Goal: Task Accomplishment & Management: Use online tool/utility

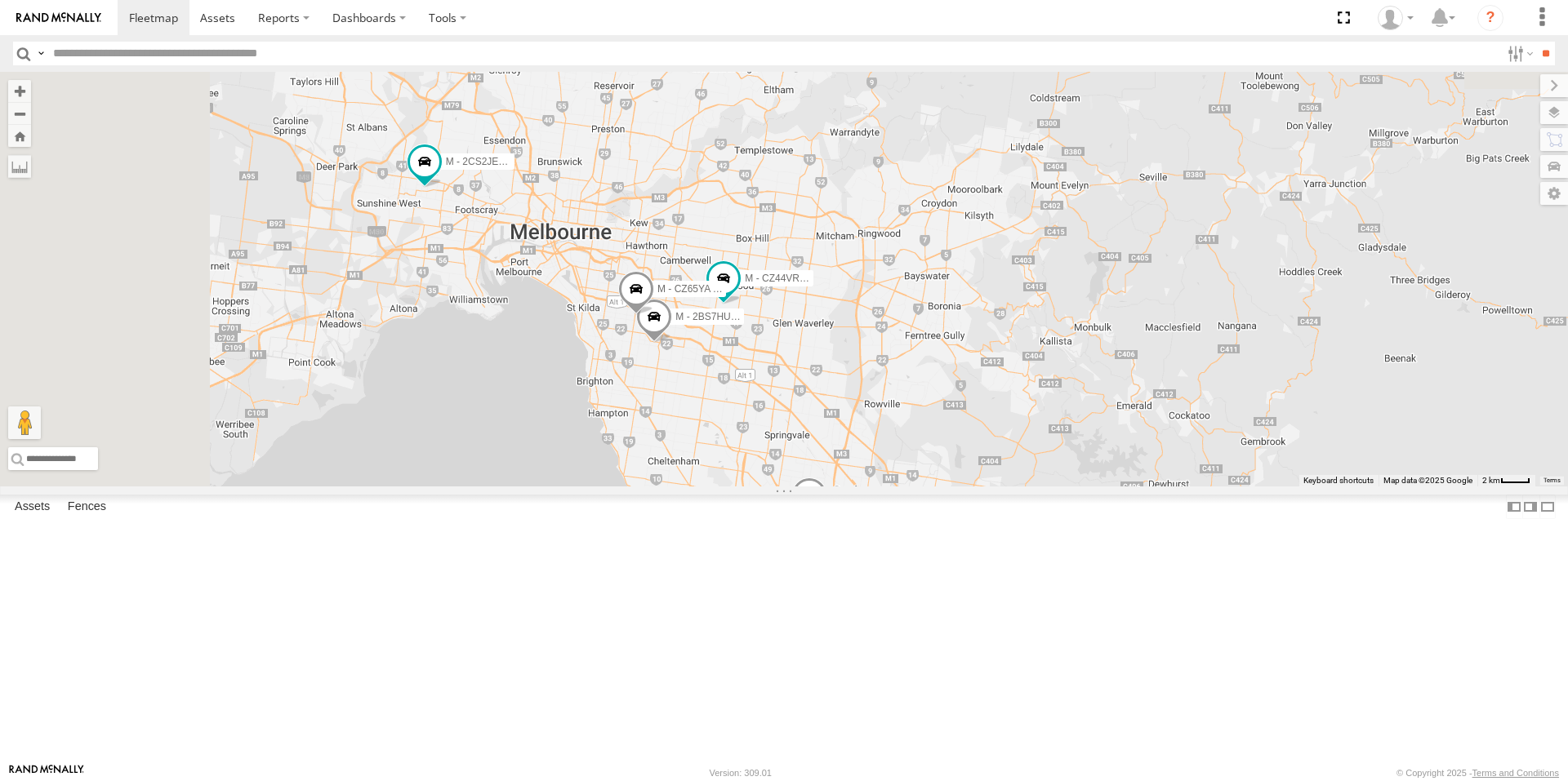
drag, startPoint x: 732, startPoint y: 270, endPoint x: 878, endPoint y: 419, distance: 208.6
click at [887, 424] on div "M - 2BS7HU - [PERSON_NAME] M - CZ44VR - Suhayl Electrician M - CZ65YA - [PERSON…" at bounding box center [784, 280] width 1568 height 415
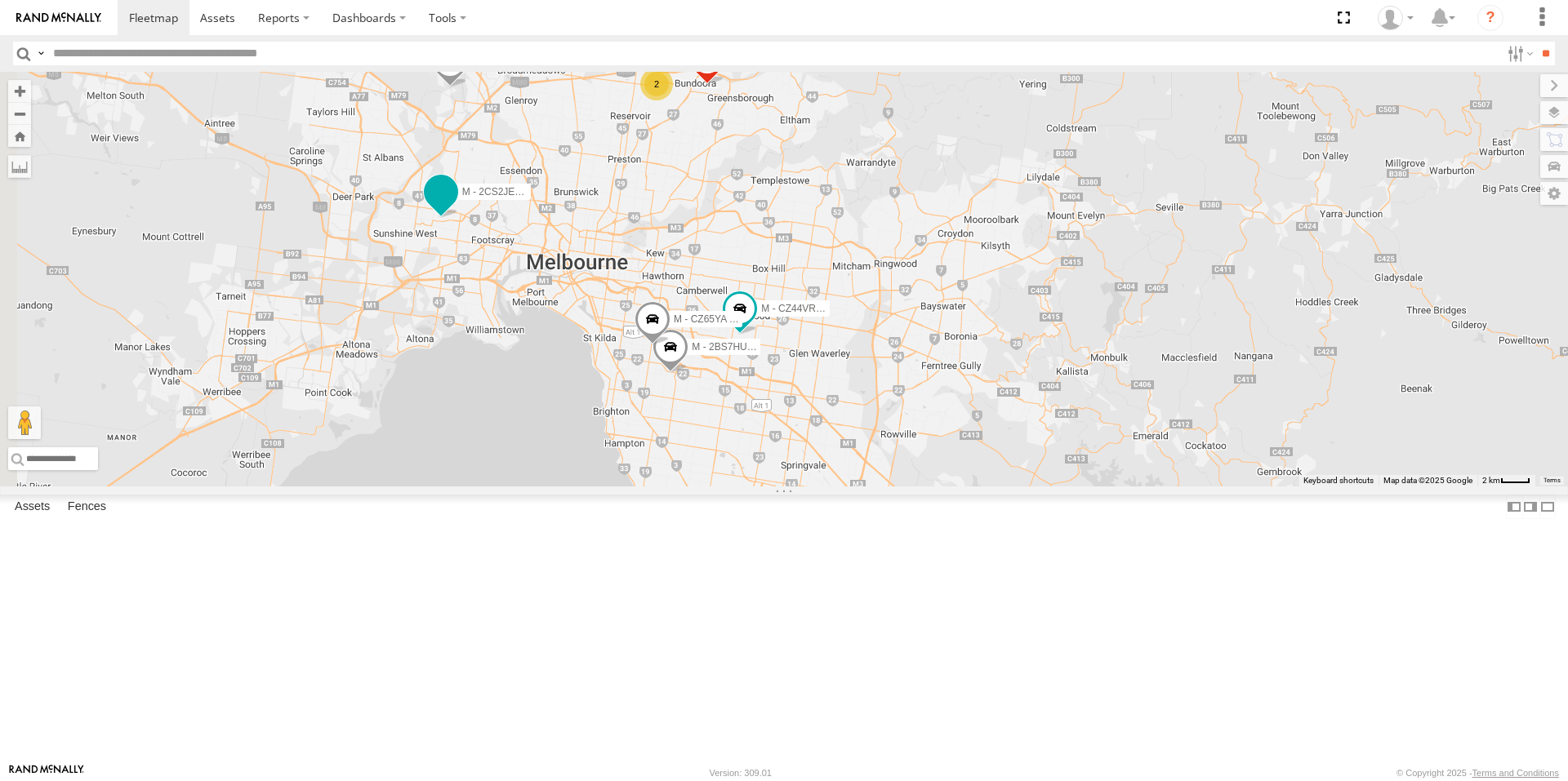
click at [456, 207] on span at bounding box center [441, 191] width 29 height 29
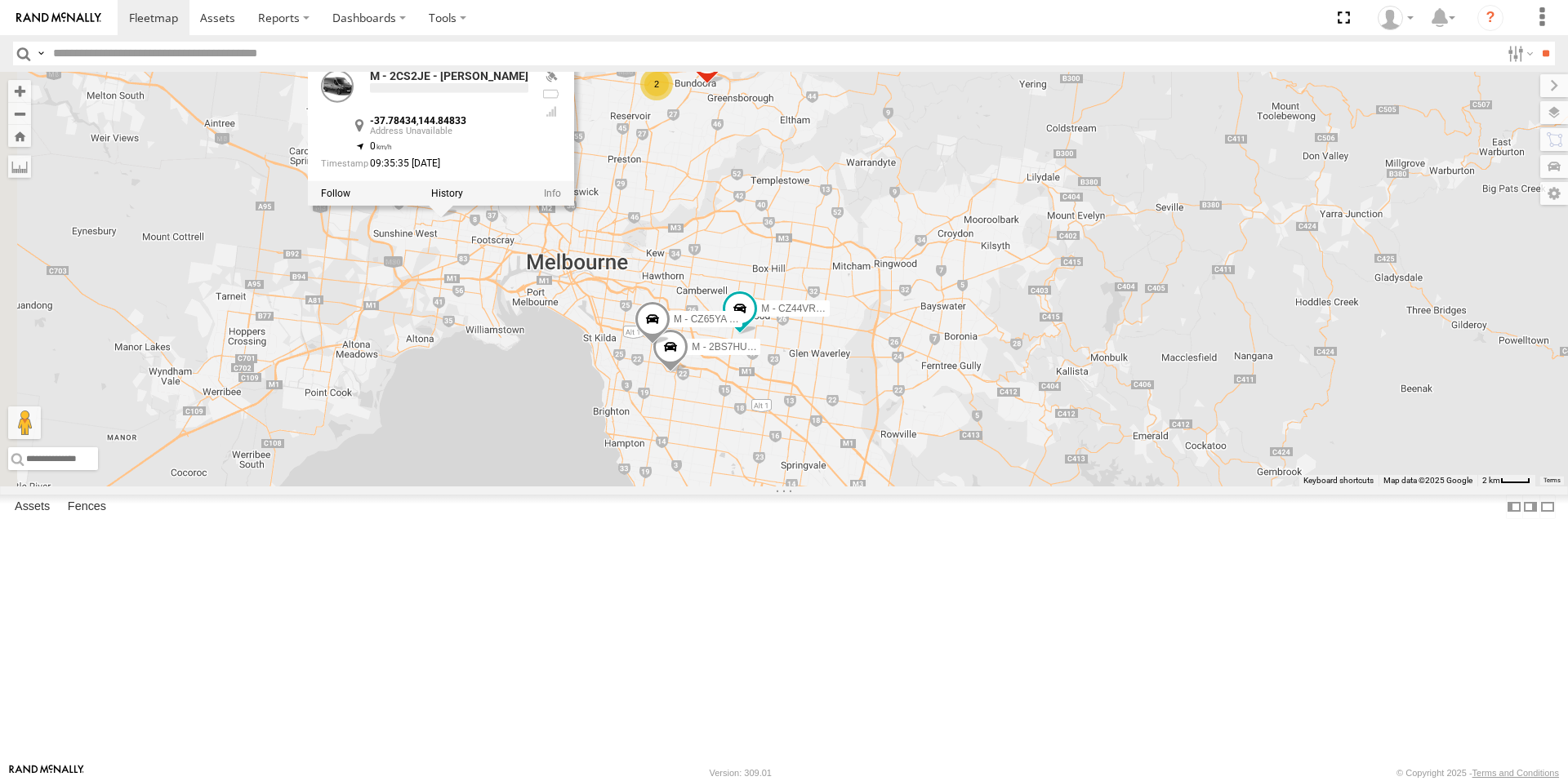
click at [619, 407] on div "M - 2BS7HU - [PERSON_NAME] M - CZ44VR - Suhayl Electrician M - CZ65YA - [PERSON…" at bounding box center [784, 280] width 1568 height 415
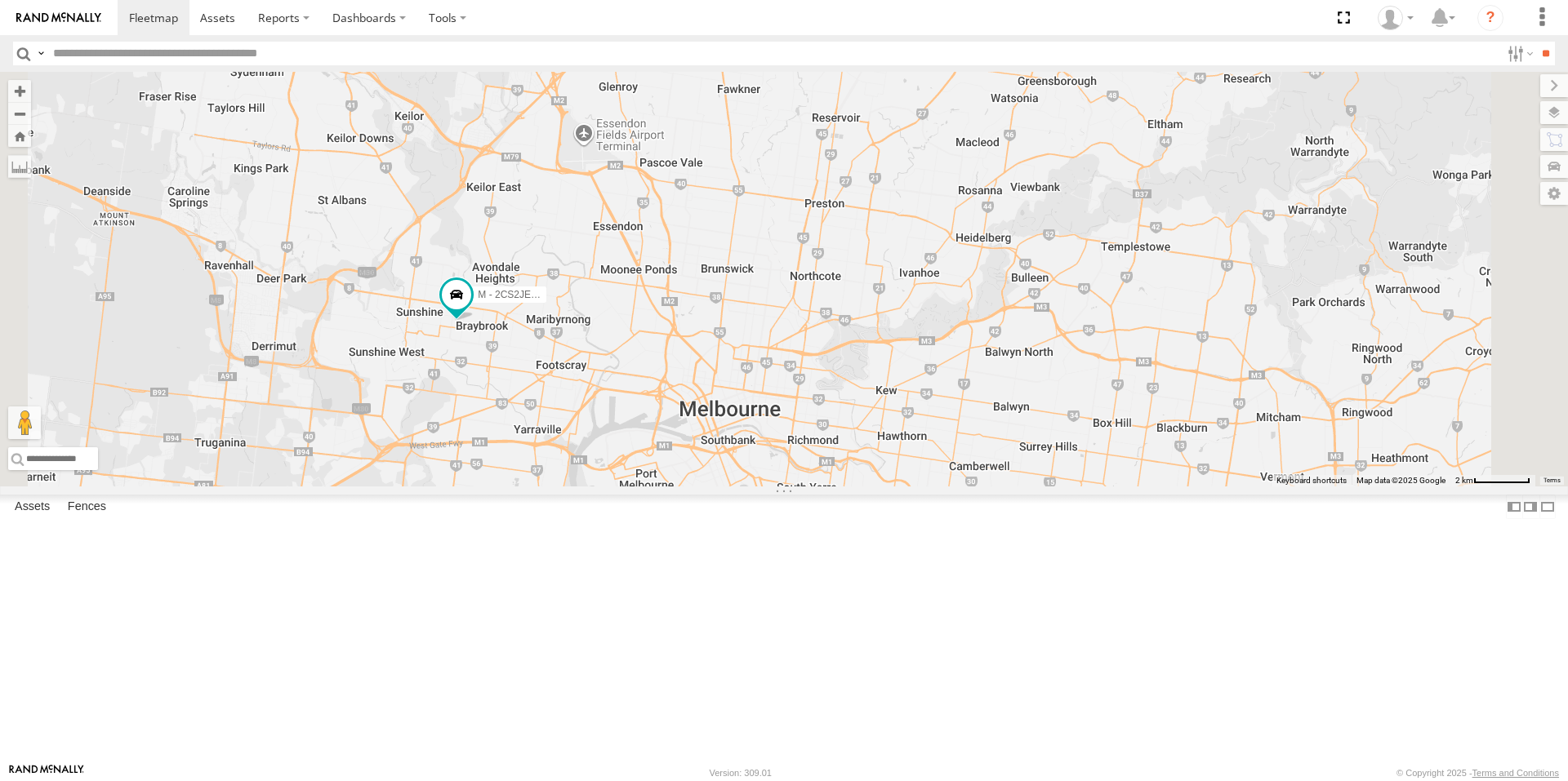
drag, startPoint x: 696, startPoint y: 396, endPoint x: 723, endPoint y: 338, distance: 64.0
click at [723, 338] on div "M - 2BS7HU - [PERSON_NAME] M - CZ44VR - Suhayl Electrician M - CZ65YA - [PERSON…" at bounding box center [784, 280] width 1568 height 415
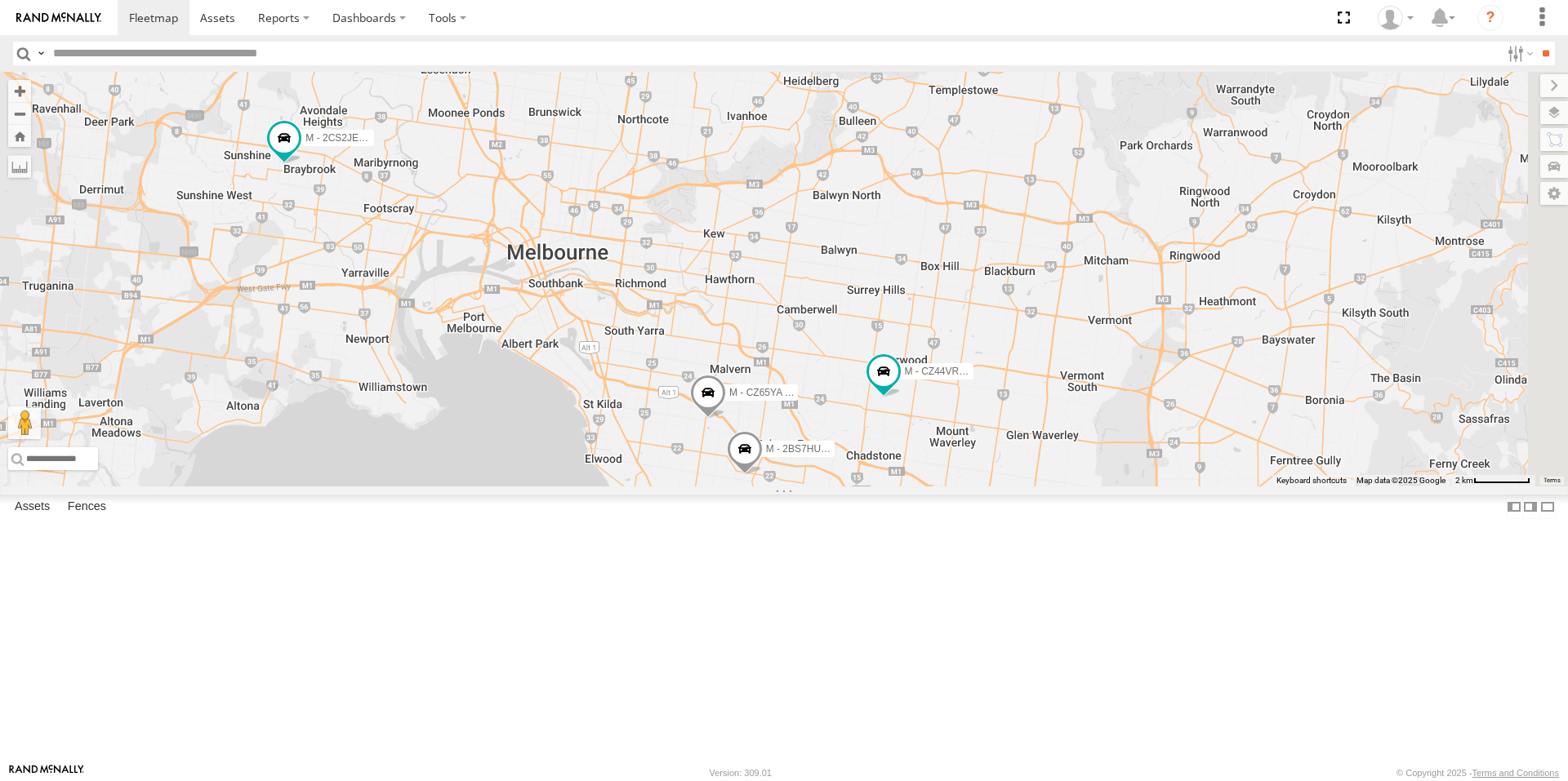
drag, startPoint x: 847, startPoint y: 441, endPoint x: 727, endPoint y: 299, distance: 185.9
click at [727, 299] on div "M - 2BS7HU - [PERSON_NAME] M - CZ44VR - Suhayl Electrician M - CZ65YA - [PERSON…" at bounding box center [784, 280] width 1568 height 415
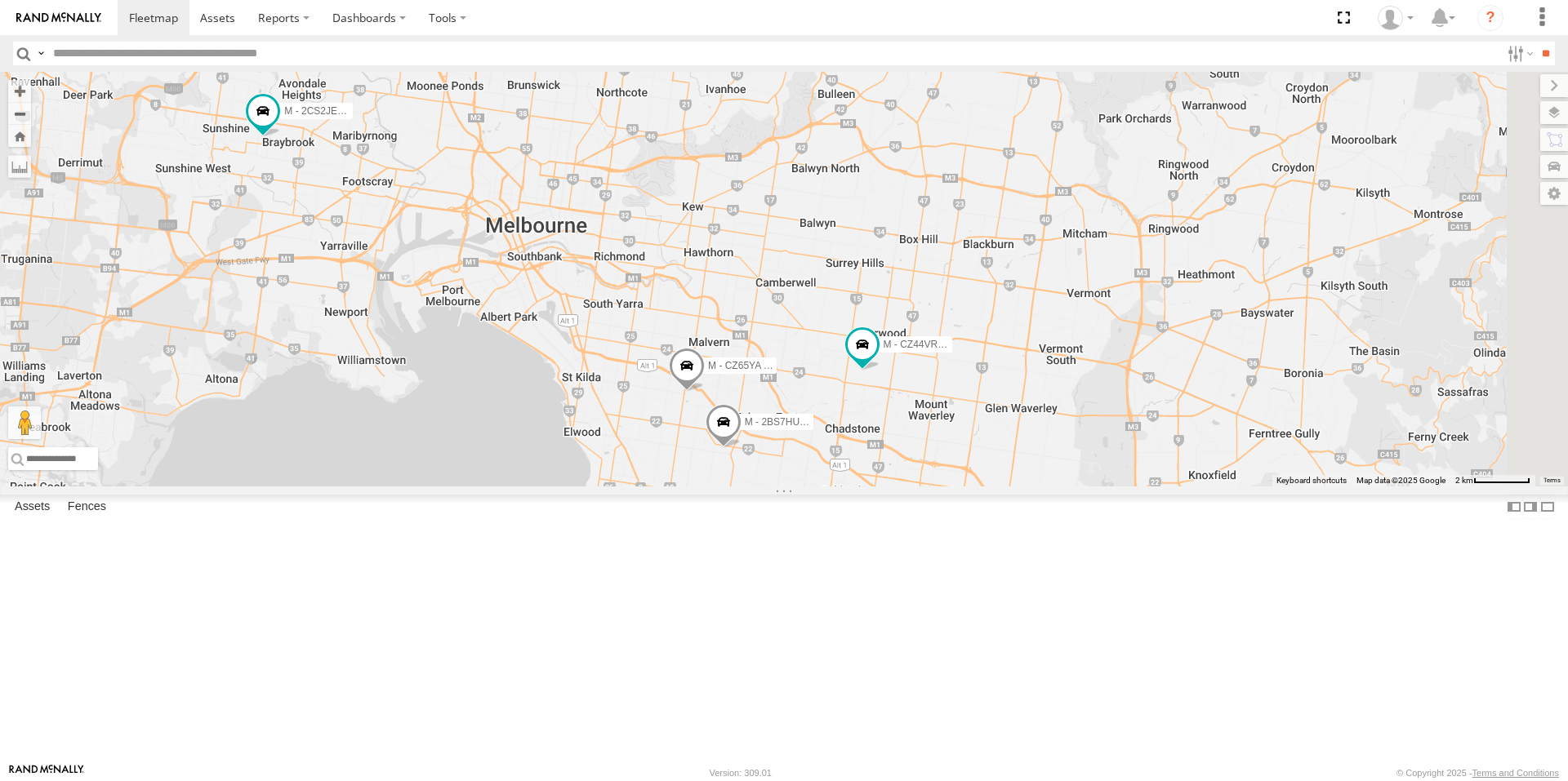
click at [705, 392] on span at bounding box center [687, 370] width 36 height 45
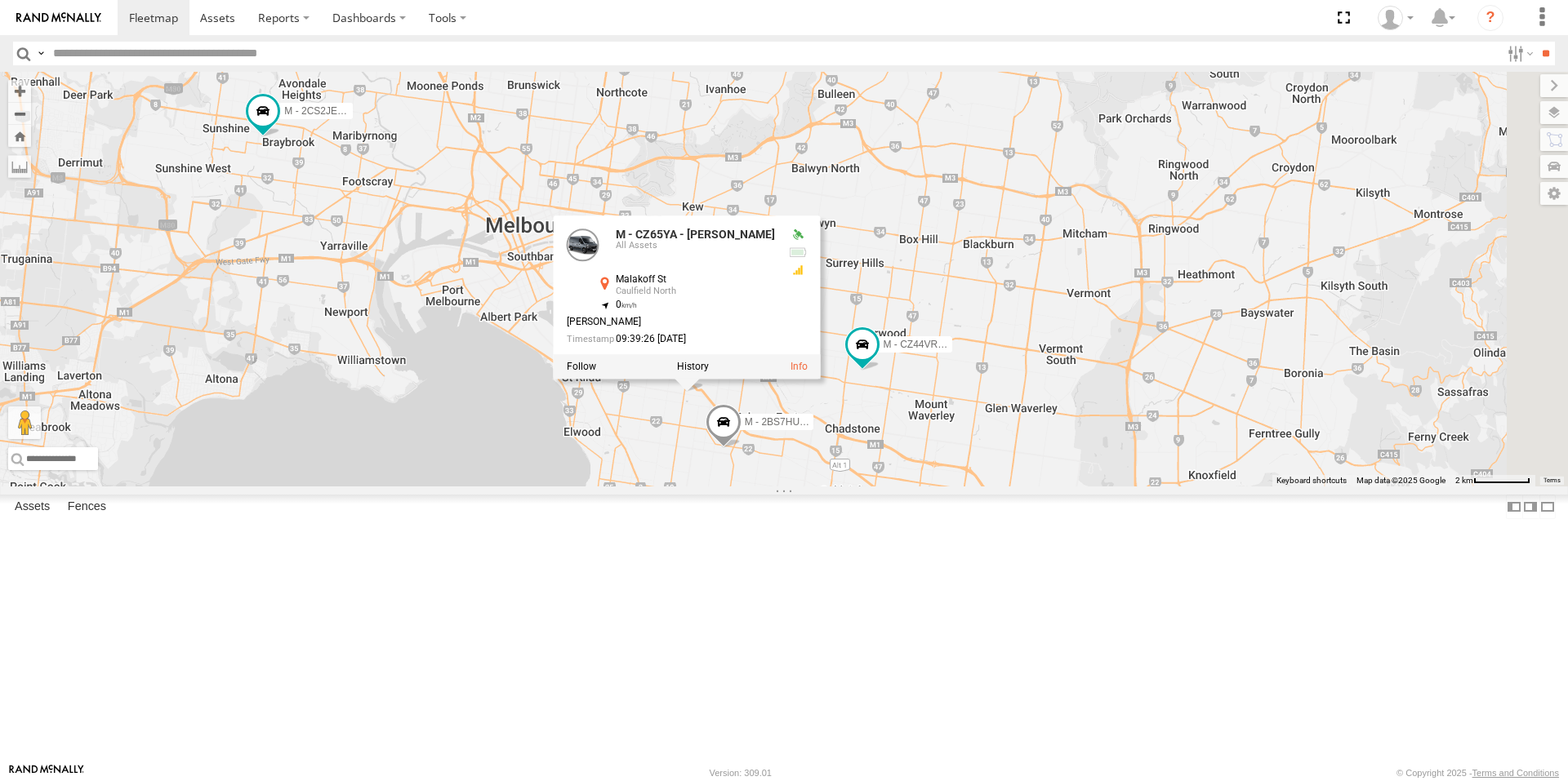
drag, startPoint x: 819, startPoint y: 584, endPoint x: 924, endPoint y: 586, distance: 105.0
click at [820, 486] on div "M - 2BS7HU - [PERSON_NAME] M - CZ44VR - Suhayl Electrician M - CZ65YA - [PERSON…" at bounding box center [784, 280] width 1568 height 415
click at [741, 448] on span at bounding box center [723, 427] width 36 height 45
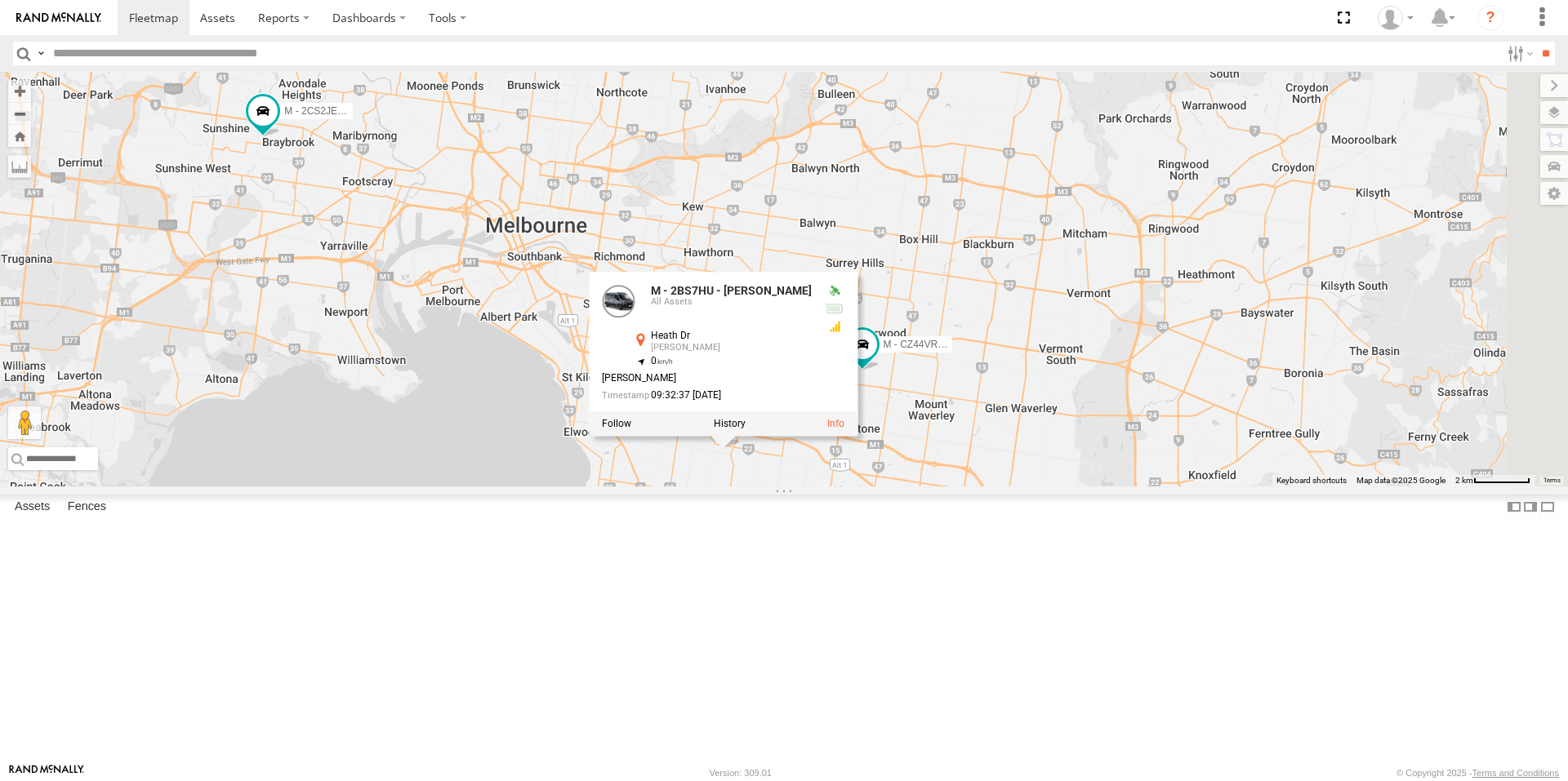
click at [914, 486] on div "M - 2BS7HU - [PERSON_NAME] M - CZ44VR - Suhayl Electrician M - CZ65YA - [PERSON…" at bounding box center [784, 280] width 1568 height 415
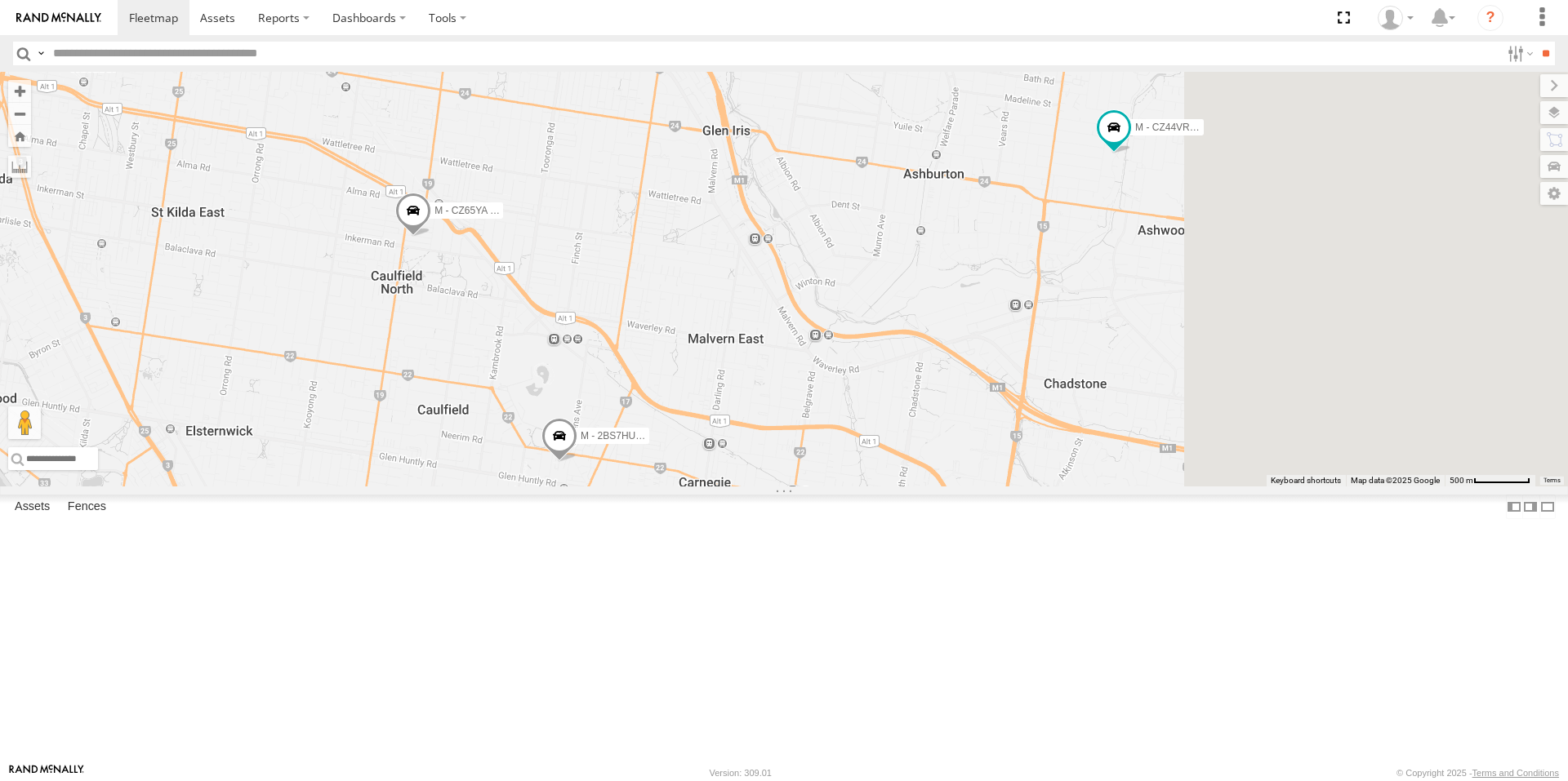
drag, startPoint x: 802, startPoint y: 550, endPoint x: 610, endPoint y: 462, distance: 211.2
click at [610, 462] on div "M - 2BS7HU - [PERSON_NAME] M - CZ44VR - Suhayl Electrician M - CZ65YA - [PERSON…" at bounding box center [784, 280] width 1568 height 415
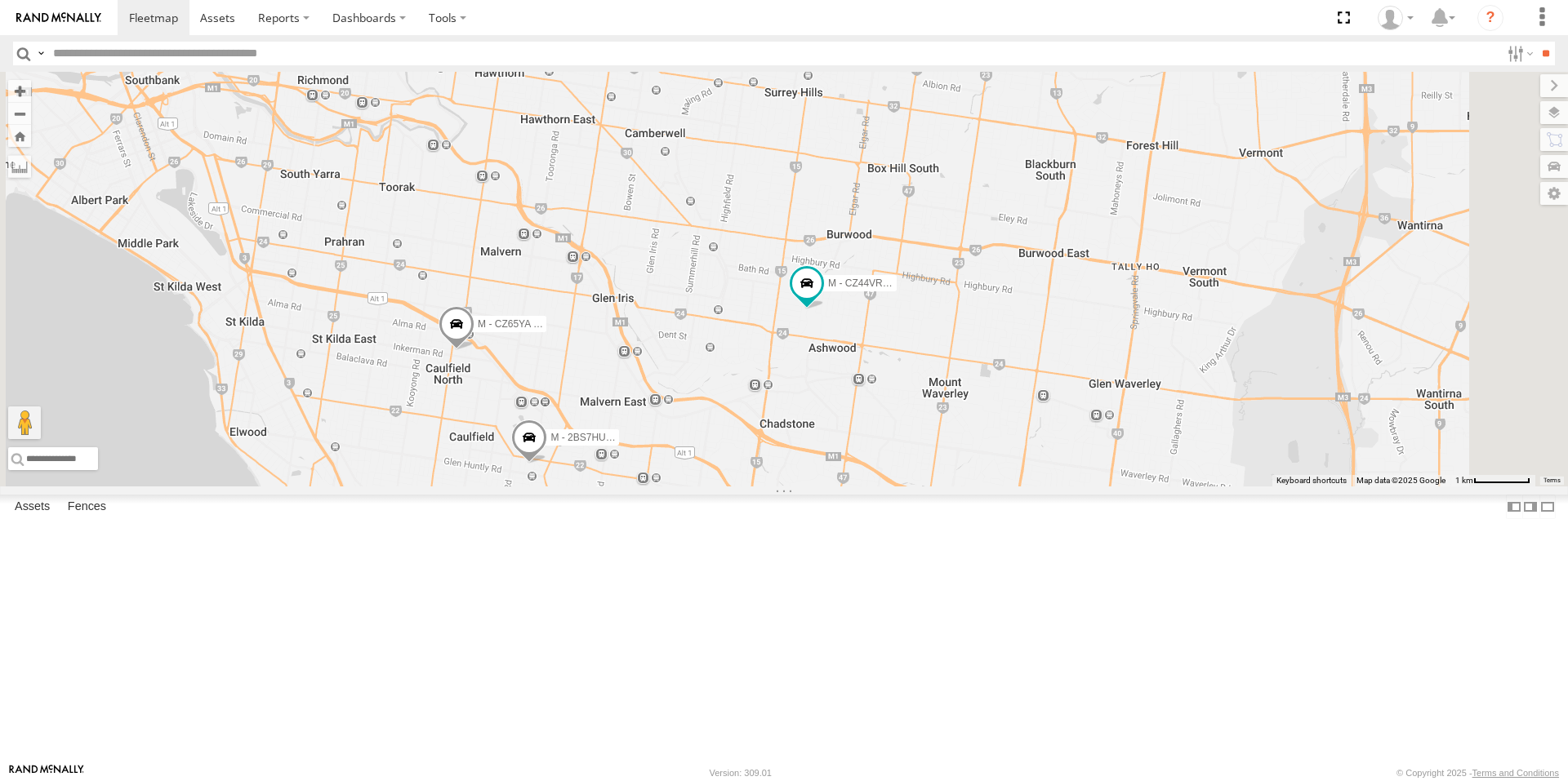
drag, startPoint x: 647, startPoint y: 466, endPoint x: 680, endPoint y: 512, distance: 56.6
click at [680, 486] on div "M - 2BS7HU - [PERSON_NAME] M - CZ44VR - Suhayl Electrician M - CZ65YA - [PERSON…" at bounding box center [784, 280] width 1568 height 415
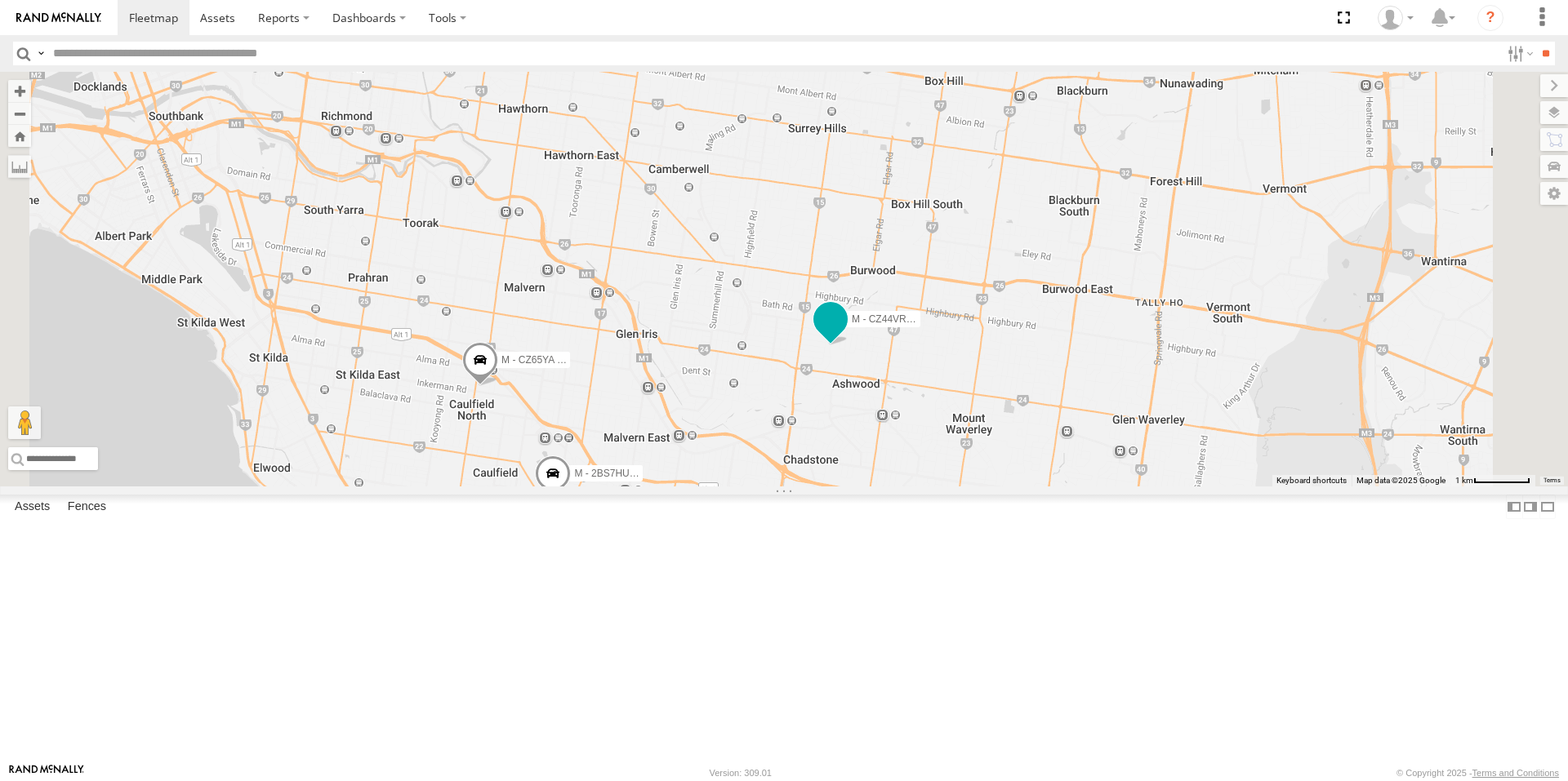
click at [845, 334] on span at bounding box center [830, 319] width 29 height 29
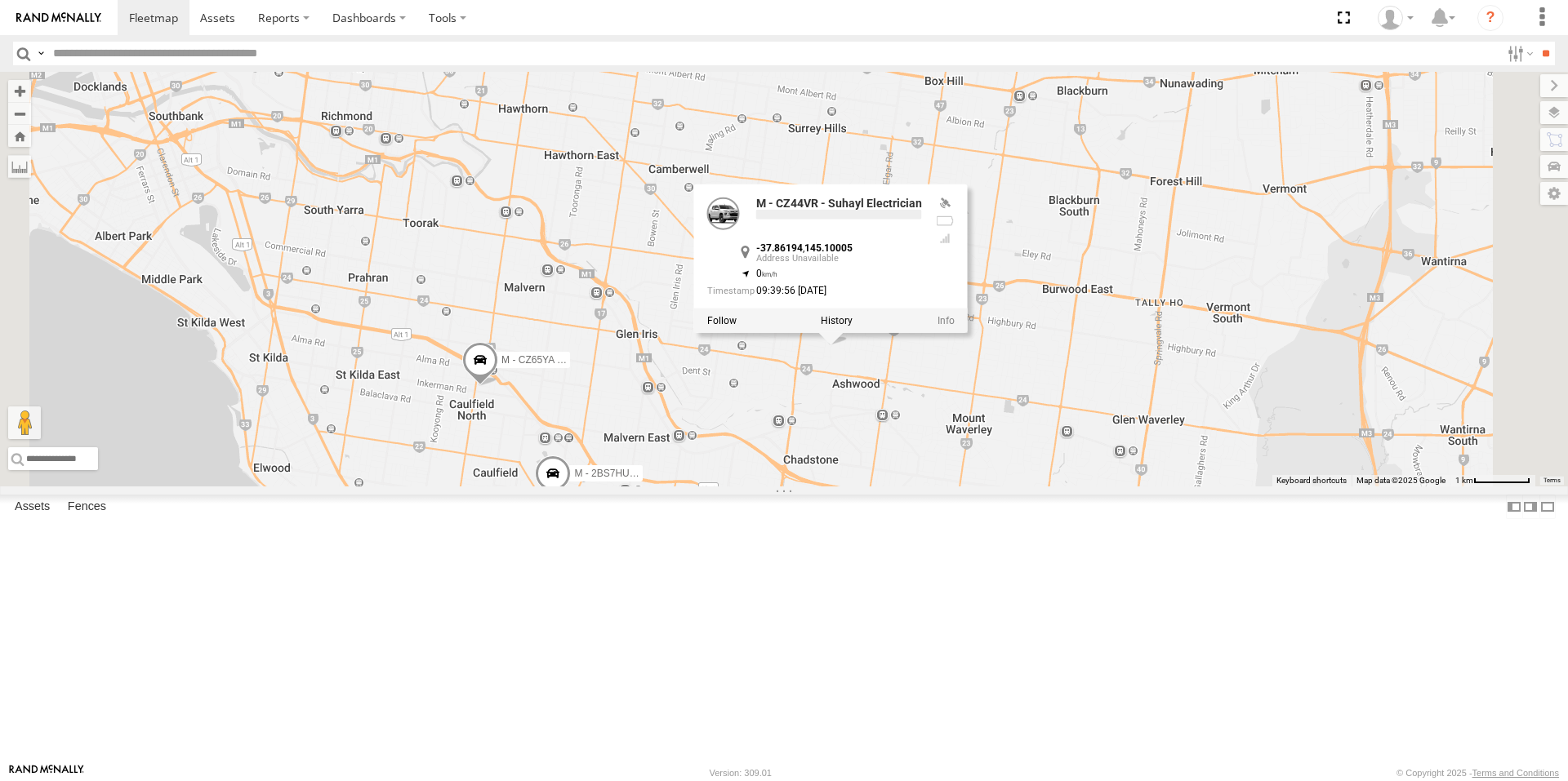
click at [502, 349] on div "M - 2BS7HU - [PERSON_NAME] M - CZ44VR - Suhayl Electrician M - CZ65YA - [PERSON…" at bounding box center [784, 280] width 1568 height 415
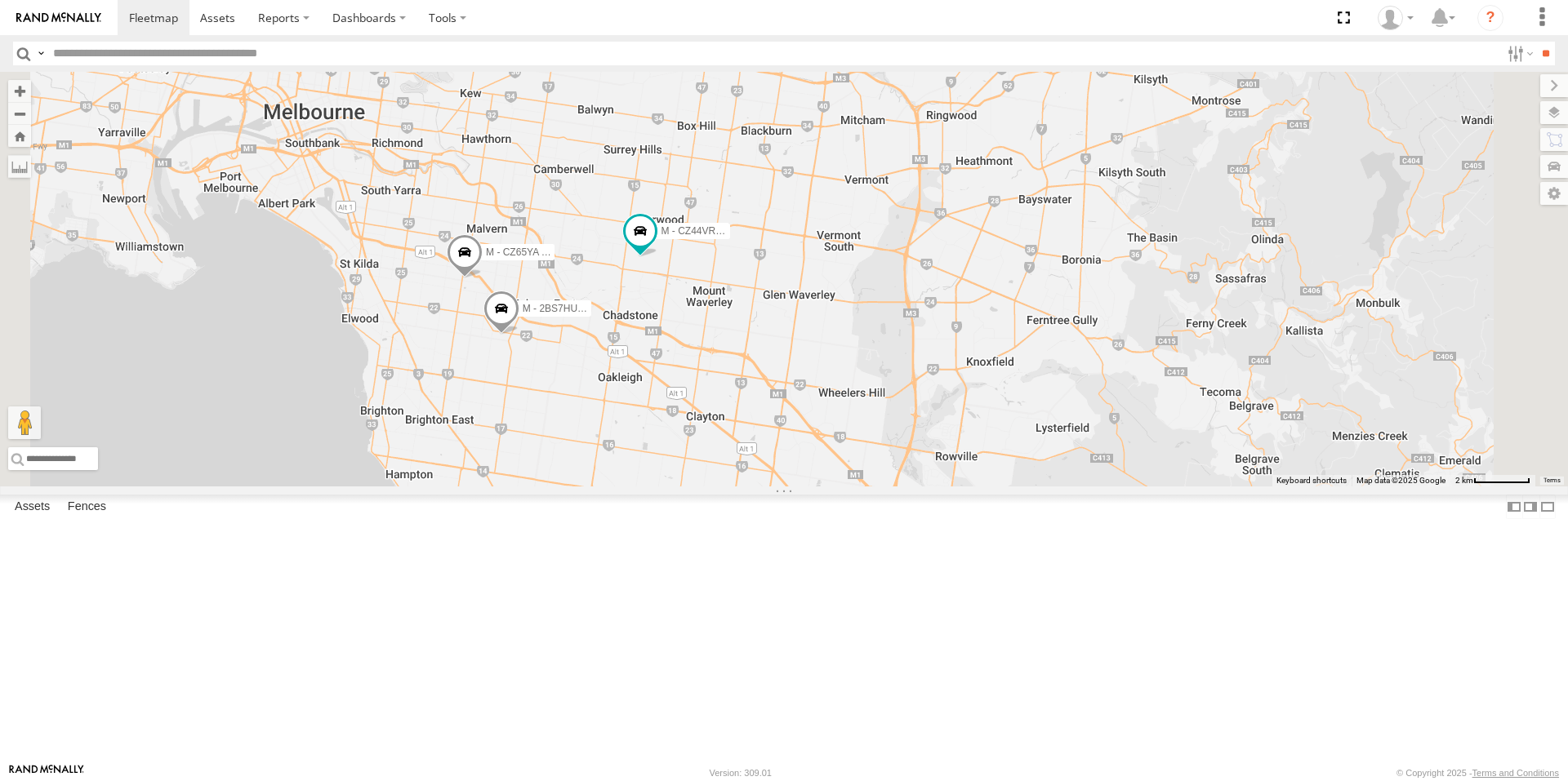
drag, startPoint x: 604, startPoint y: 273, endPoint x: 689, endPoint y: 464, distance: 209.1
click at [689, 464] on div "M - 2BS7HU - [PERSON_NAME] M - CZ44VR - Suhayl Electrician M - CZ65YA - [PERSON…" at bounding box center [784, 280] width 1568 height 415
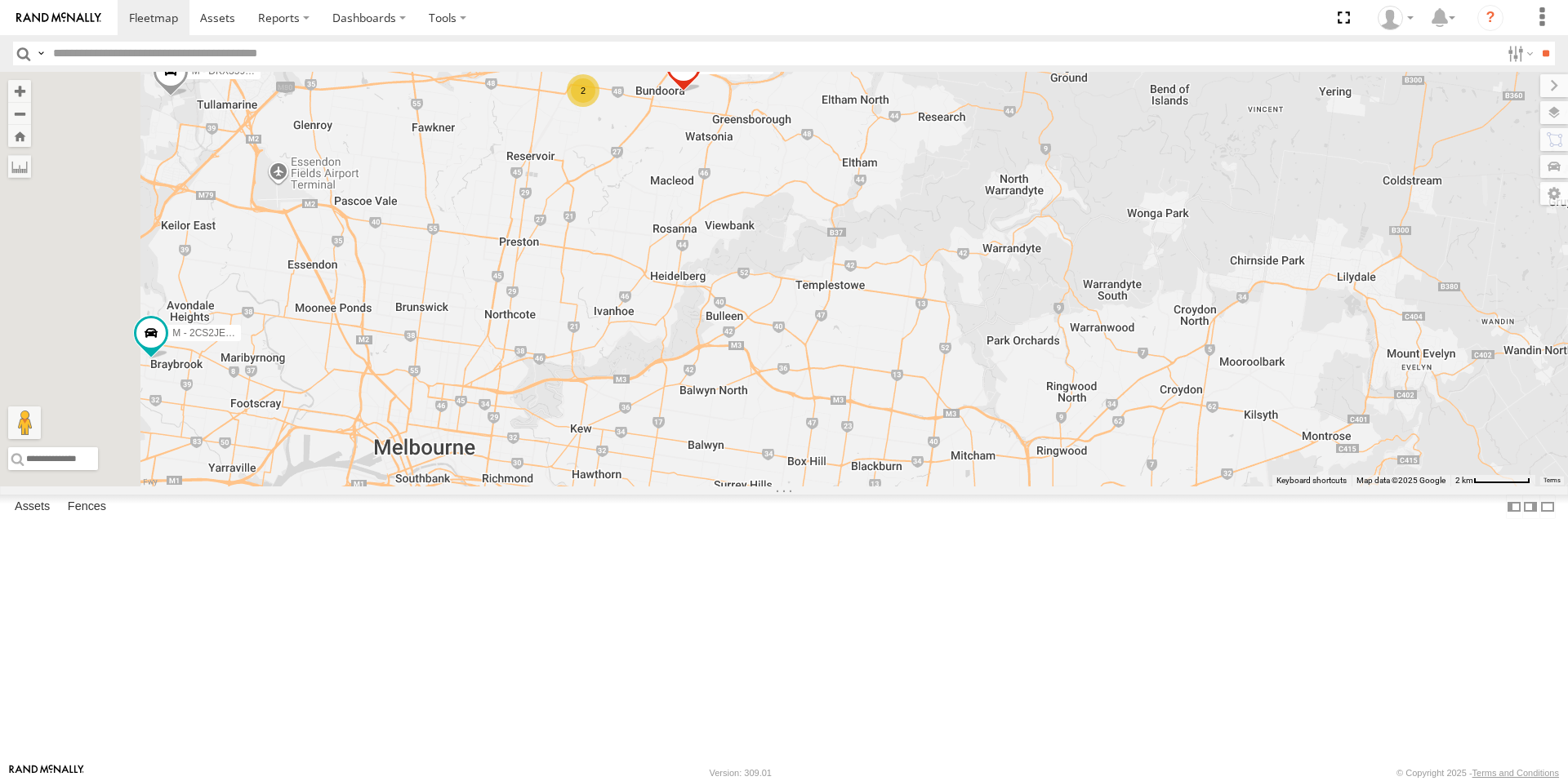
drag, startPoint x: 608, startPoint y: 260, endPoint x: 622, endPoint y: 359, distance: 100.0
click at [622, 359] on div "M - 2BS7HU - [PERSON_NAME] M - CZ44VR - Suhayl Electrician M - CZ65YA - [PERSON…" at bounding box center [784, 280] width 1568 height 415
